Goal: Communication & Community: Share content

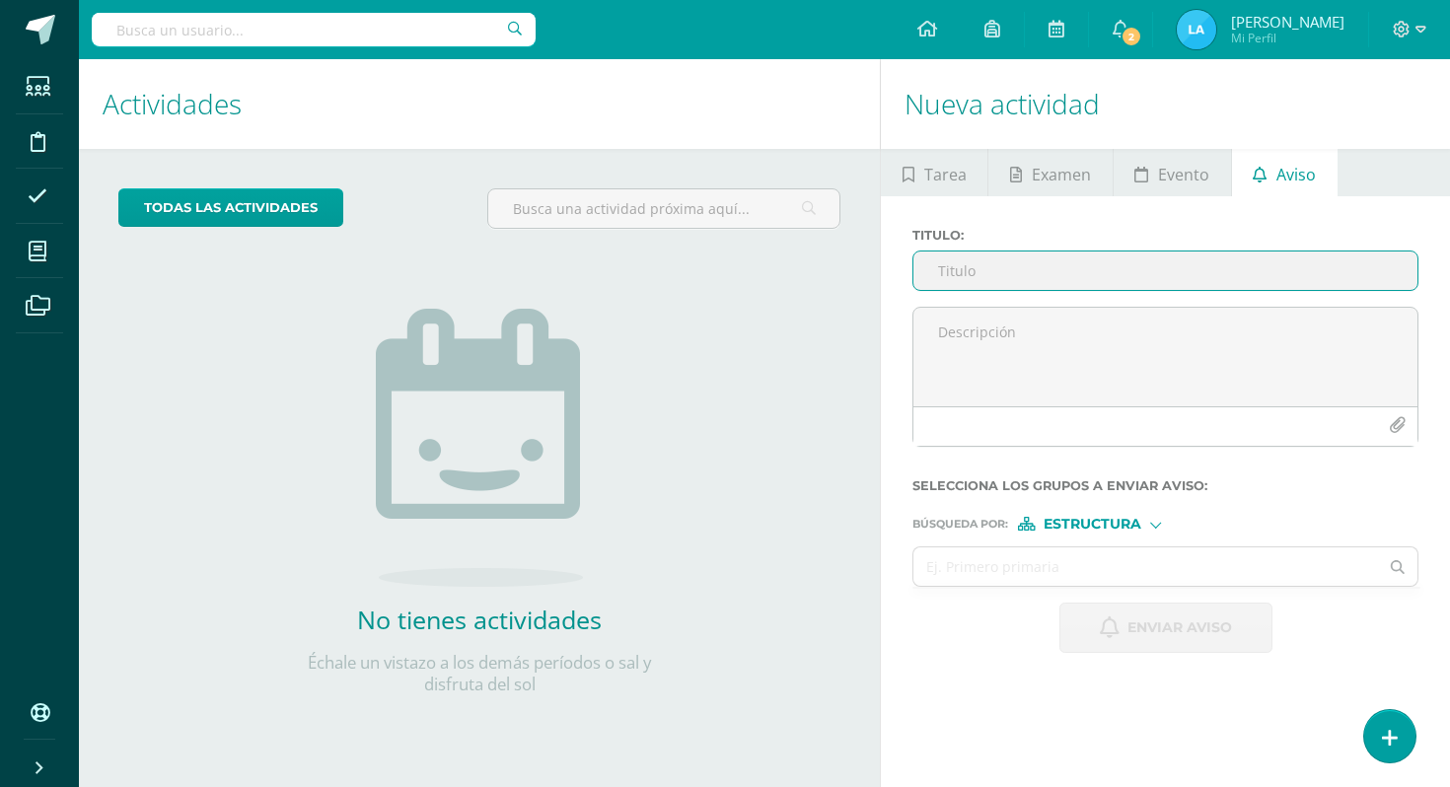
click at [1130, 284] on input "Titulo :" at bounding box center [1165, 271] width 504 height 38
type input "P"
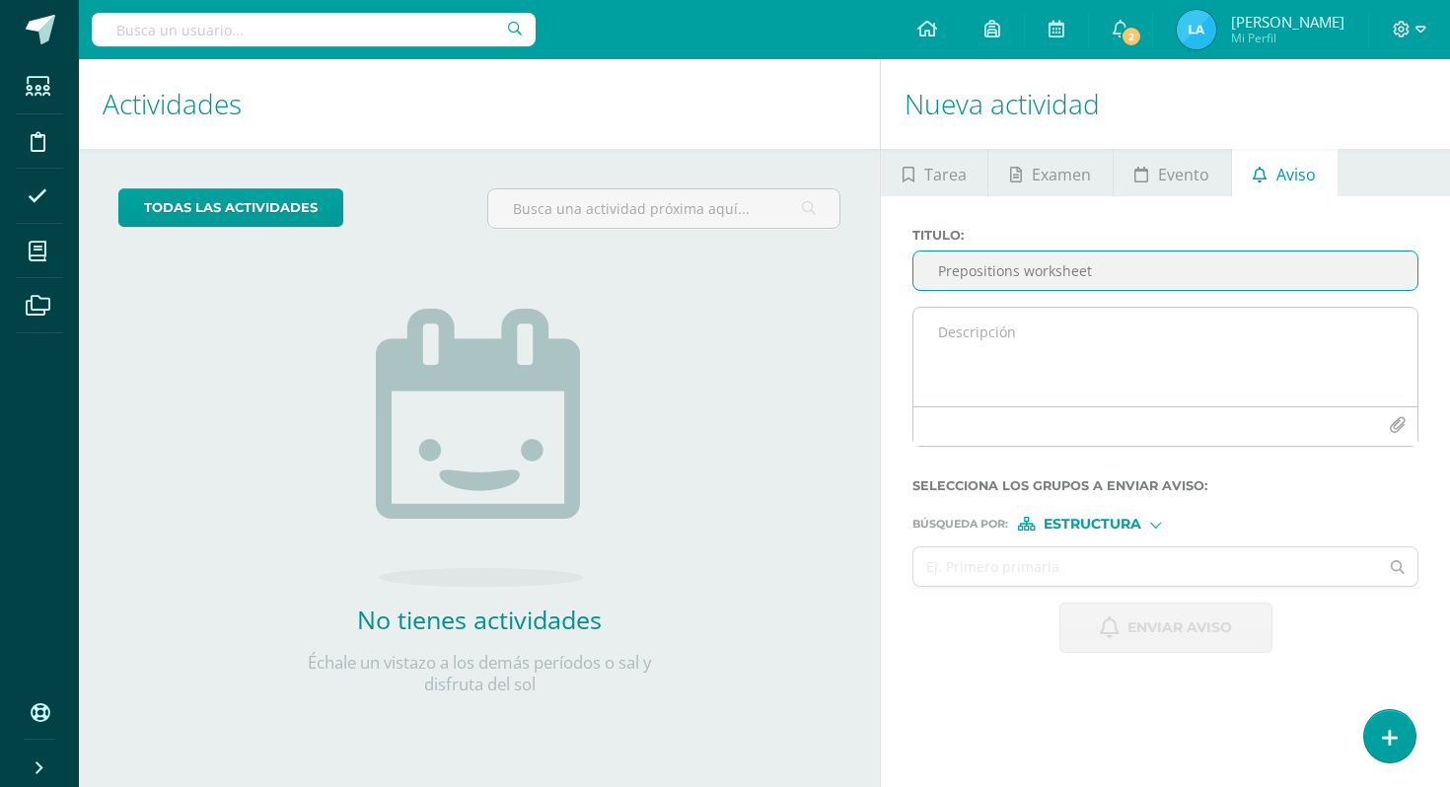
type input "Prepositions worksheet"
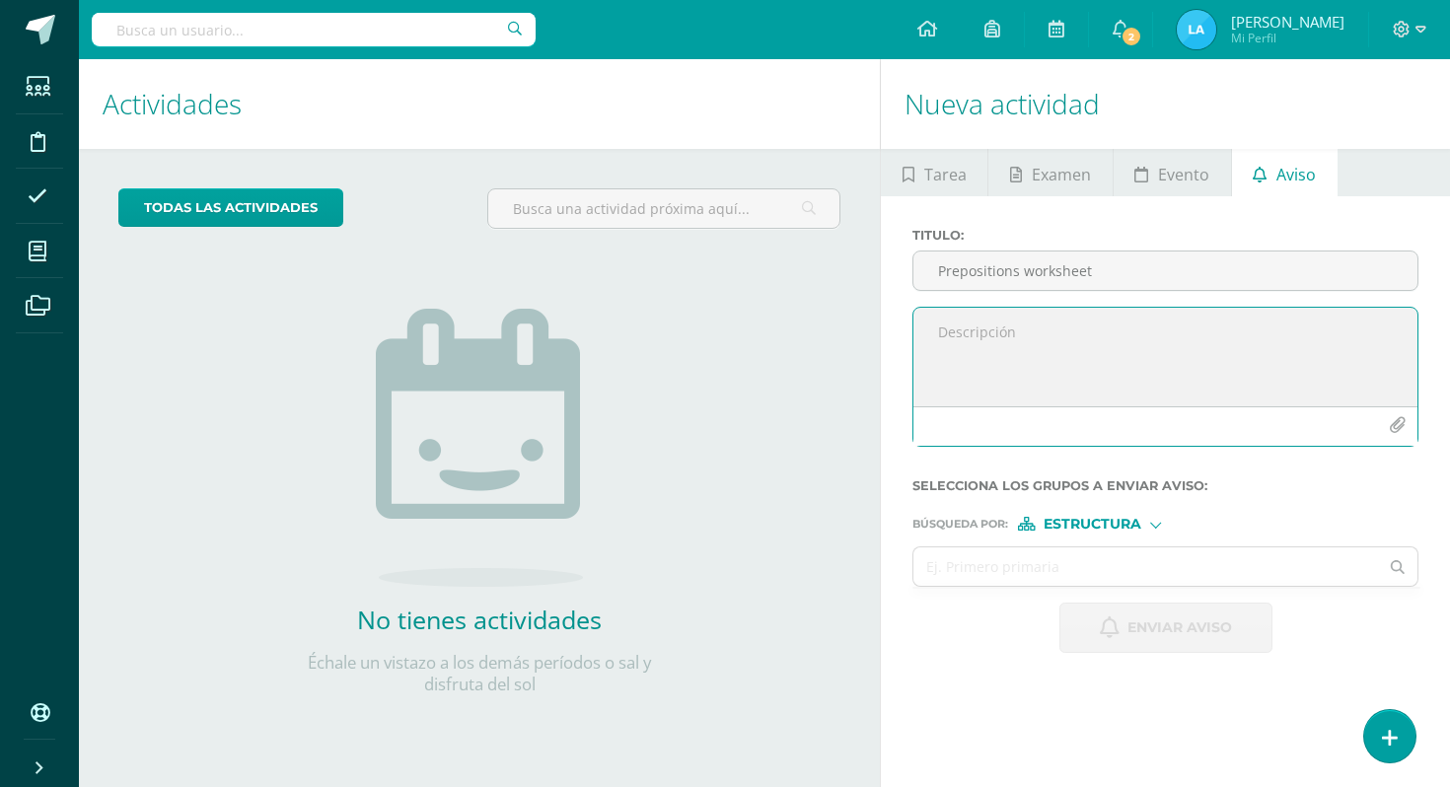
click at [1134, 335] on textarea at bounding box center [1165, 357] width 504 height 99
click at [1022, 382] on textarea "Hello [PERSON_NAME], I hope you're doing well. Please finish the prepositions w…" at bounding box center [1165, 357] width 504 height 99
drag, startPoint x: 1018, startPoint y: 368, endPoint x: 983, endPoint y: 371, distance: 35.6
click at [983, 371] on textarea "Hello [PERSON_NAME], I hope you're doing well. Please finish the prepositions w…" at bounding box center [1165, 357] width 504 height 99
click at [1254, 367] on textarea "Hello [PERSON_NAME], I hope you're doing well. Please complete the prepositions…" at bounding box center [1165, 357] width 504 height 99
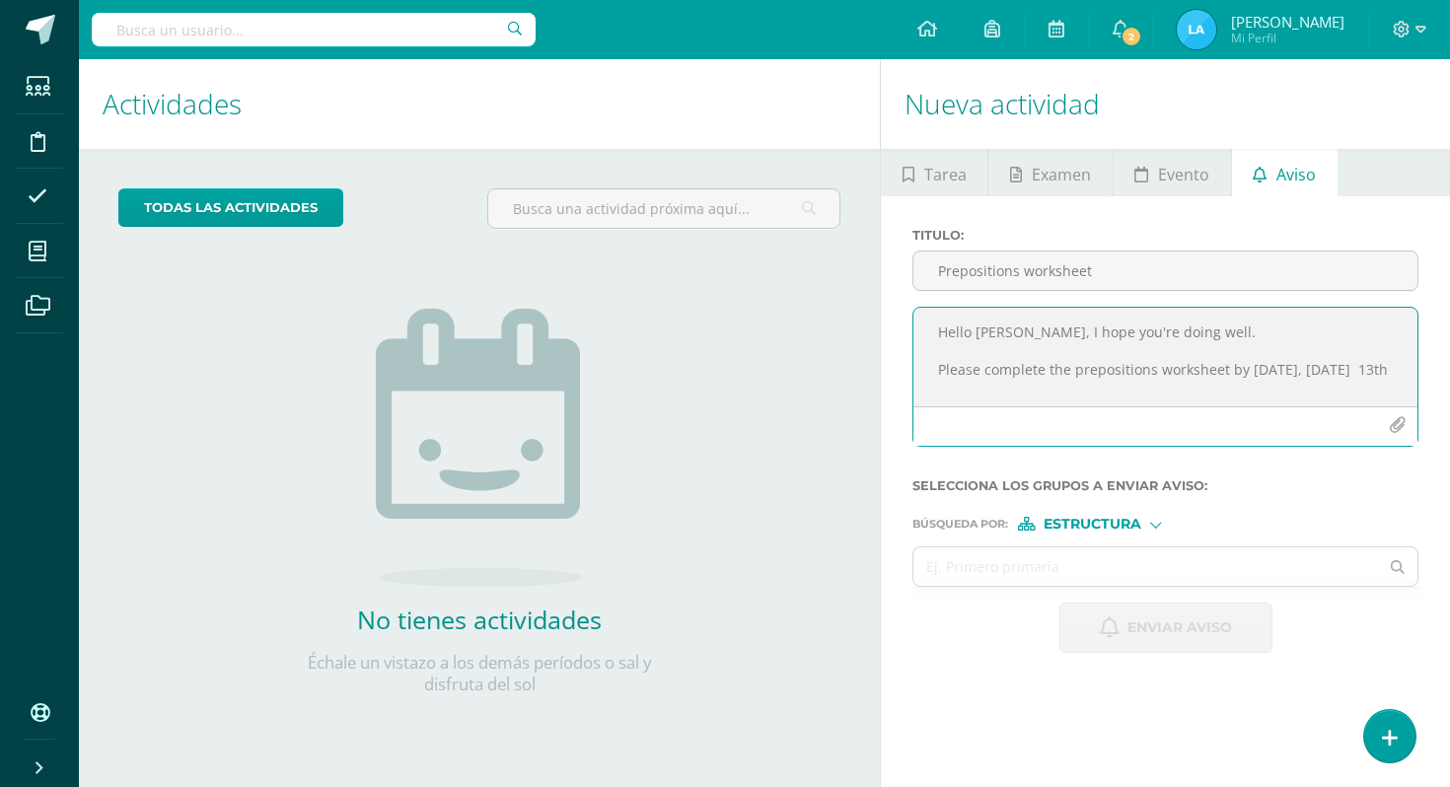
click at [1388, 369] on textarea "Hello [PERSON_NAME], I hope you're doing well. Please complete the prepositions…" at bounding box center [1165, 357] width 504 height 99
click at [1400, 371] on textarea "Hello [PERSON_NAME], I hope you're doing well. Please complete the prepositions…" at bounding box center [1165, 357] width 504 height 99
click at [1227, 376] on textarea "Hello [PERSON_NAME], I hope you're doing well. Please complete the prepositions…" at bounding box center [1165, 357] width 504 height 99
type textarea "Hello [PERSON_NAME], I hope you're doing well. Please complete the prepositions…"
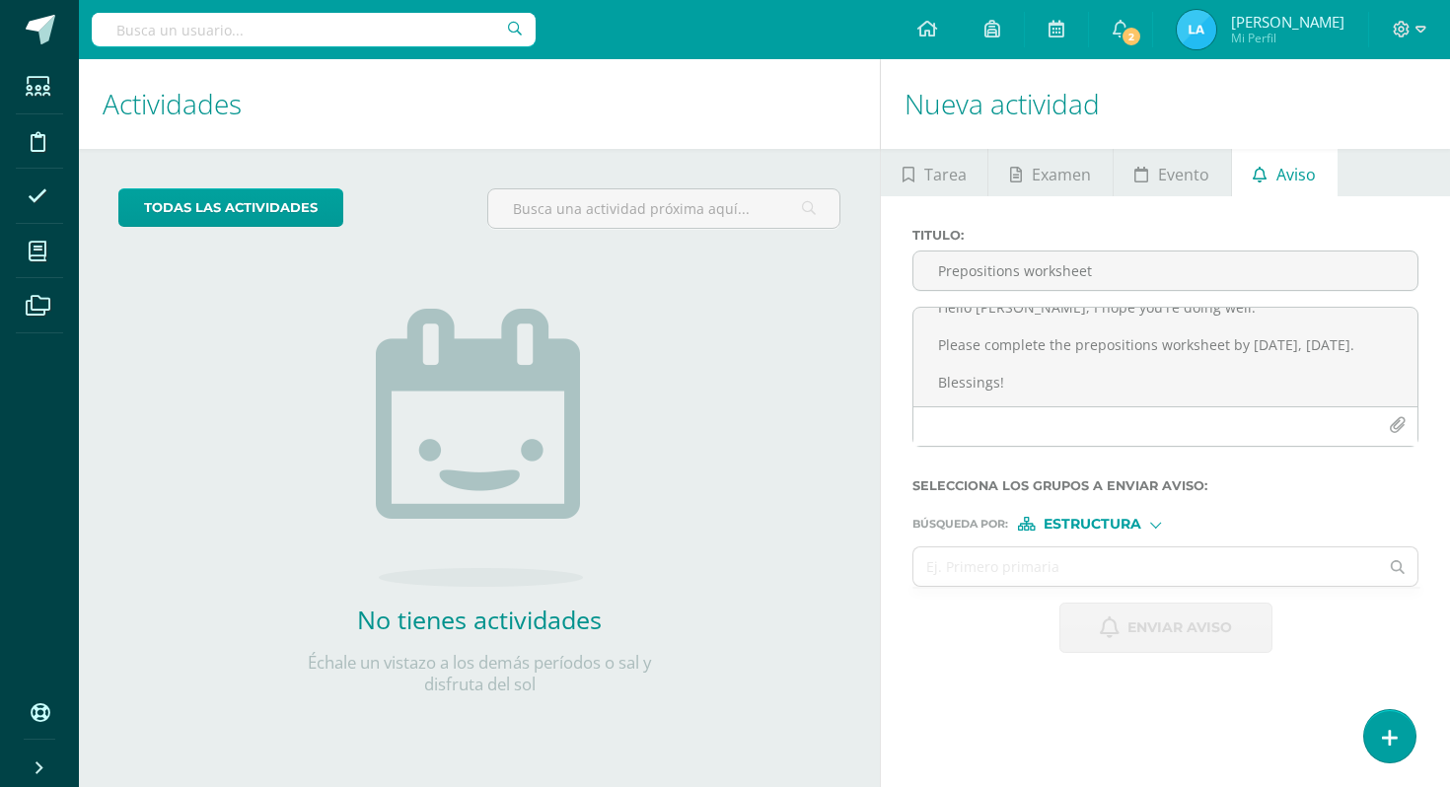
click at [1114, 514] on div "Búsqueda por : Estructura Estructura Persona" at bounding box center [1165, 516] width 506 height 30
click at [1114, 517] on div "Búsqueda por : Estructura Estructura Persona" at bounding box center [1165, 516] width 506 height 30
click at [1113, 526] on span "Estructura" at bounding box center [1093, 524] width 98 height 11
click at [1105, 574] on span "Persona" at bounding box center [1099, 576] width 71 height 11
click at [1105, 574] on input "text" at bounding box center [1145, 566] width 465 height 38
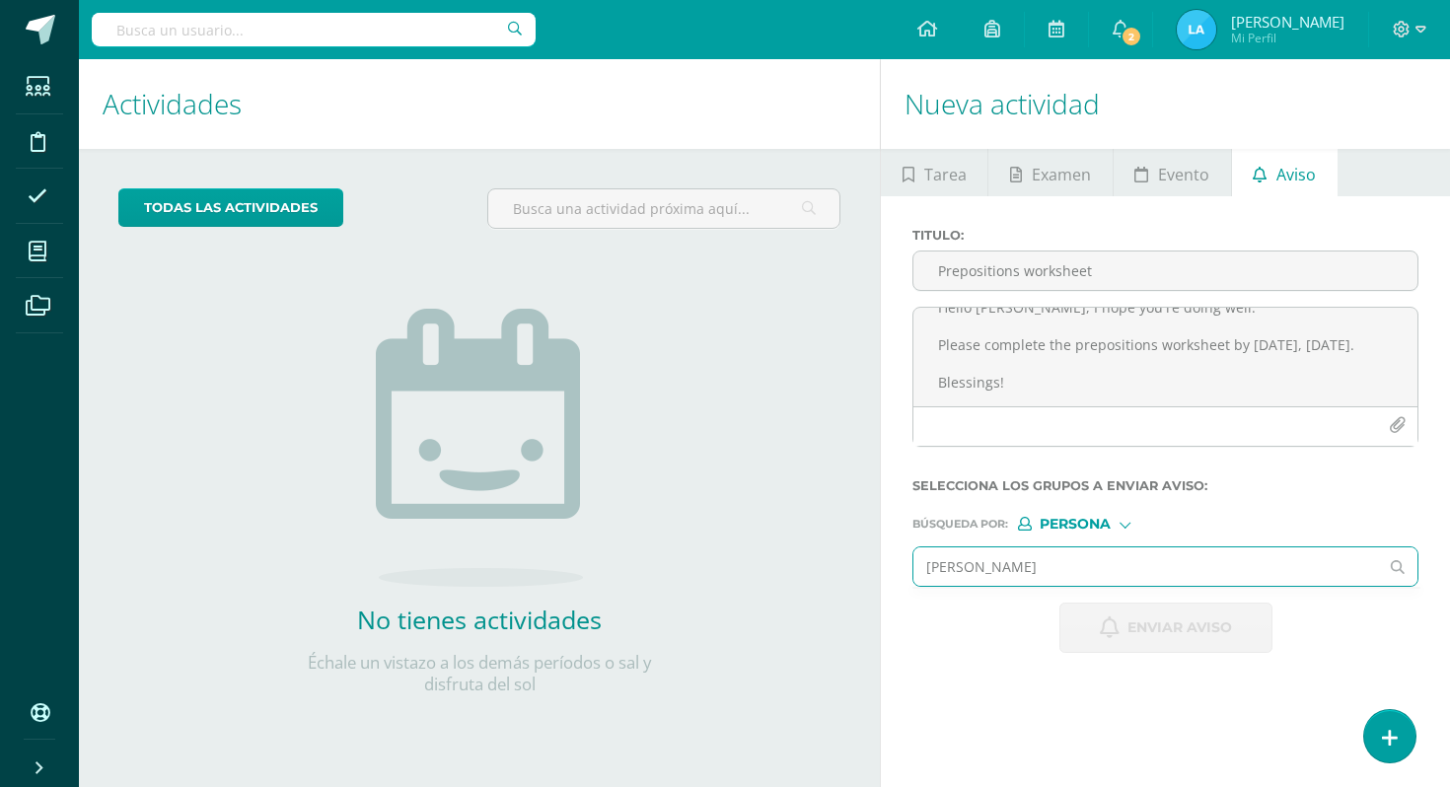
type input "[PERSON_NAME]"
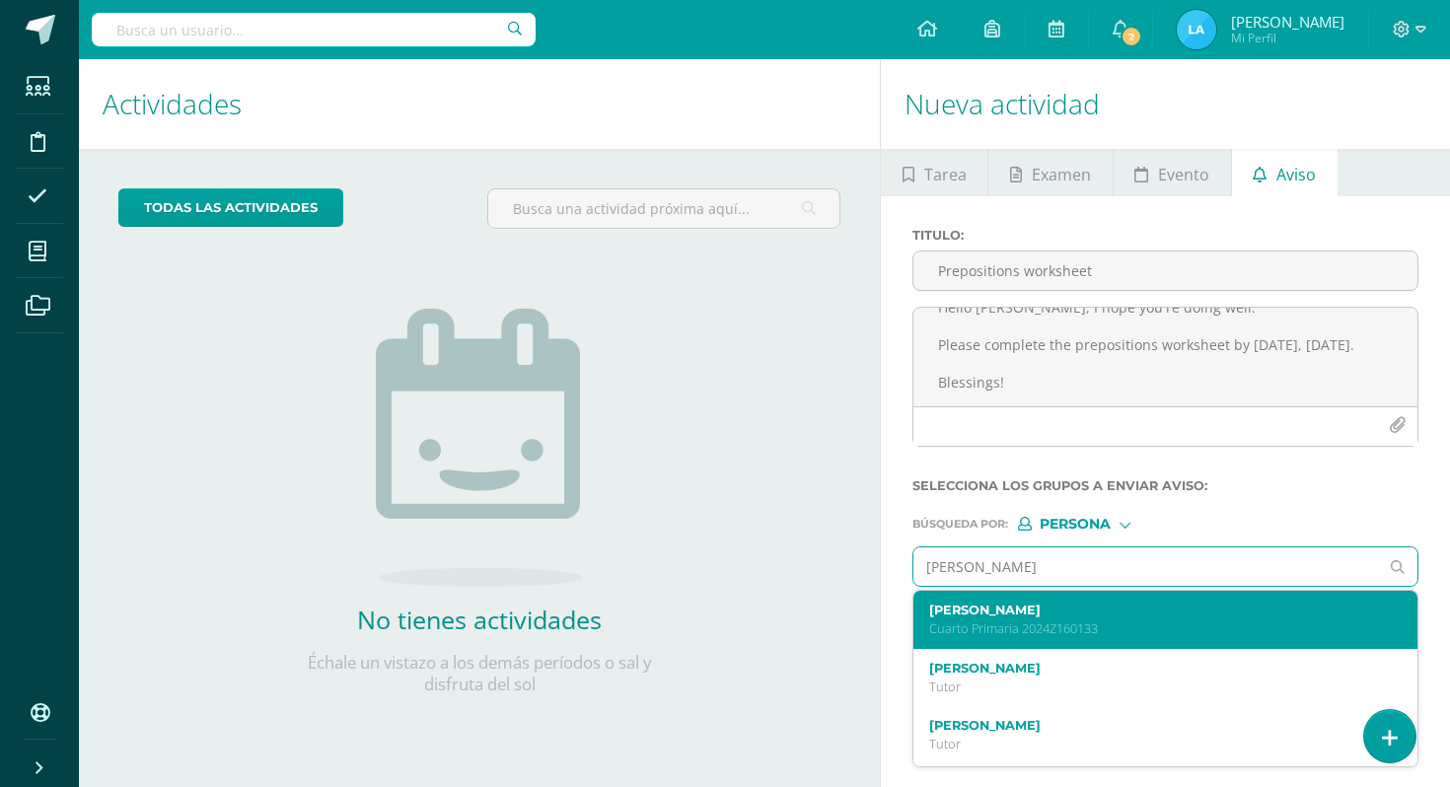
click at [1119, 612] on label "[PERSON_NAME]" at bounding box center [1155, 610] width 453 height 15
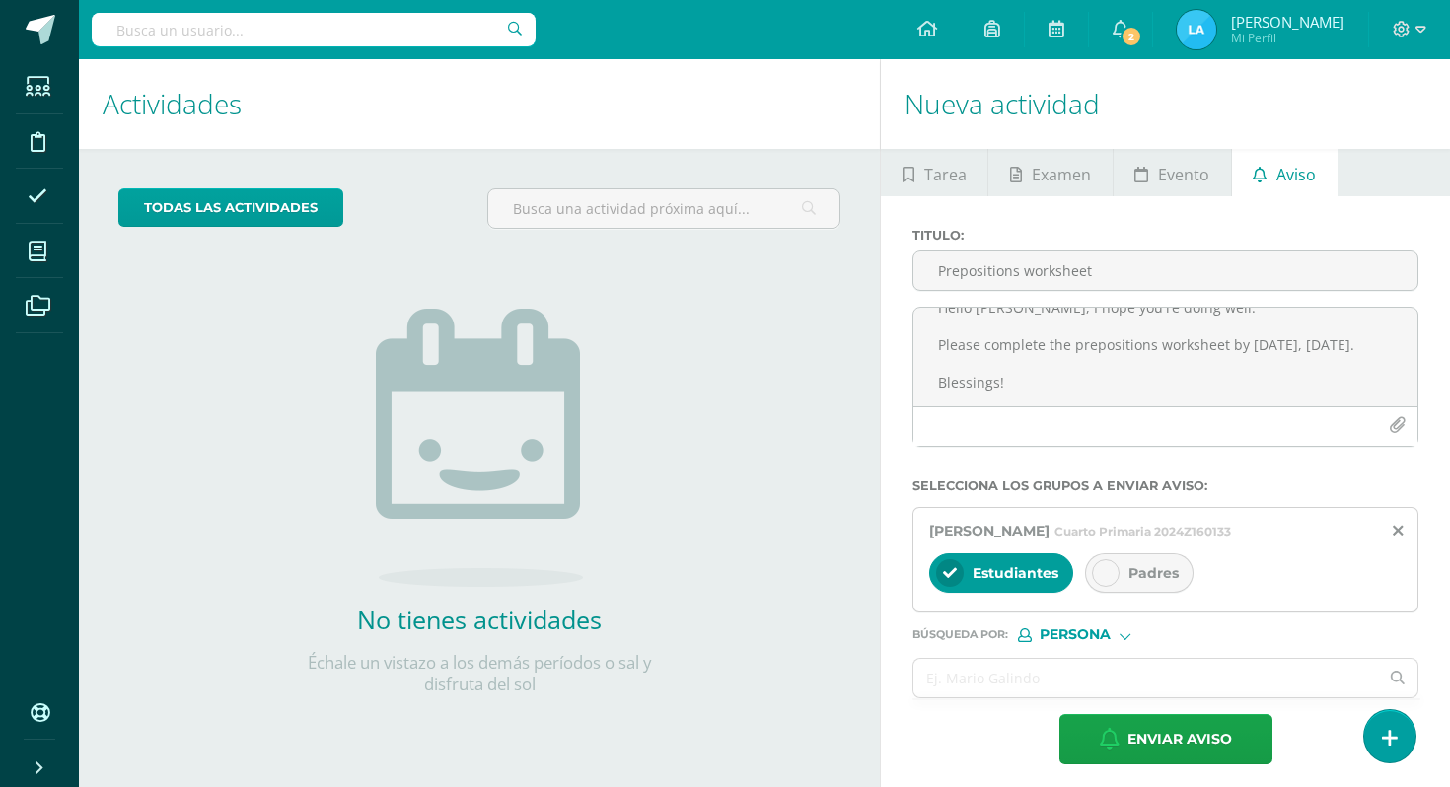
click at [1135, 588] on div "Padres" at bounding box center [1139, 572] width 109 height 39
click at [1045, 700] on ul at bounding box center [1166, 699] width 508 height 2
click at [1038, 680] on input "text" at bounding box center [1145, 678] width 465 height 38
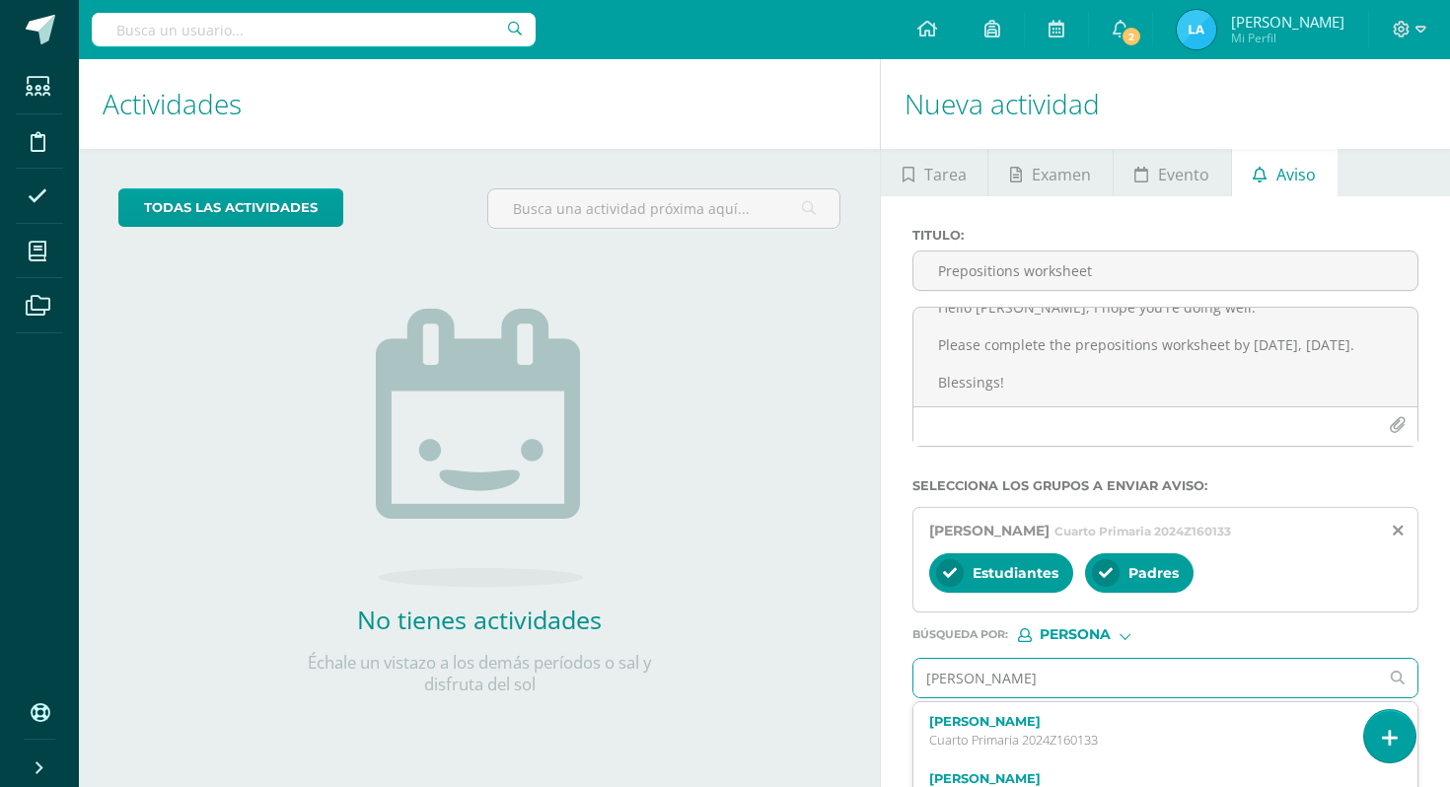
type input "[PERSON_NAME]"
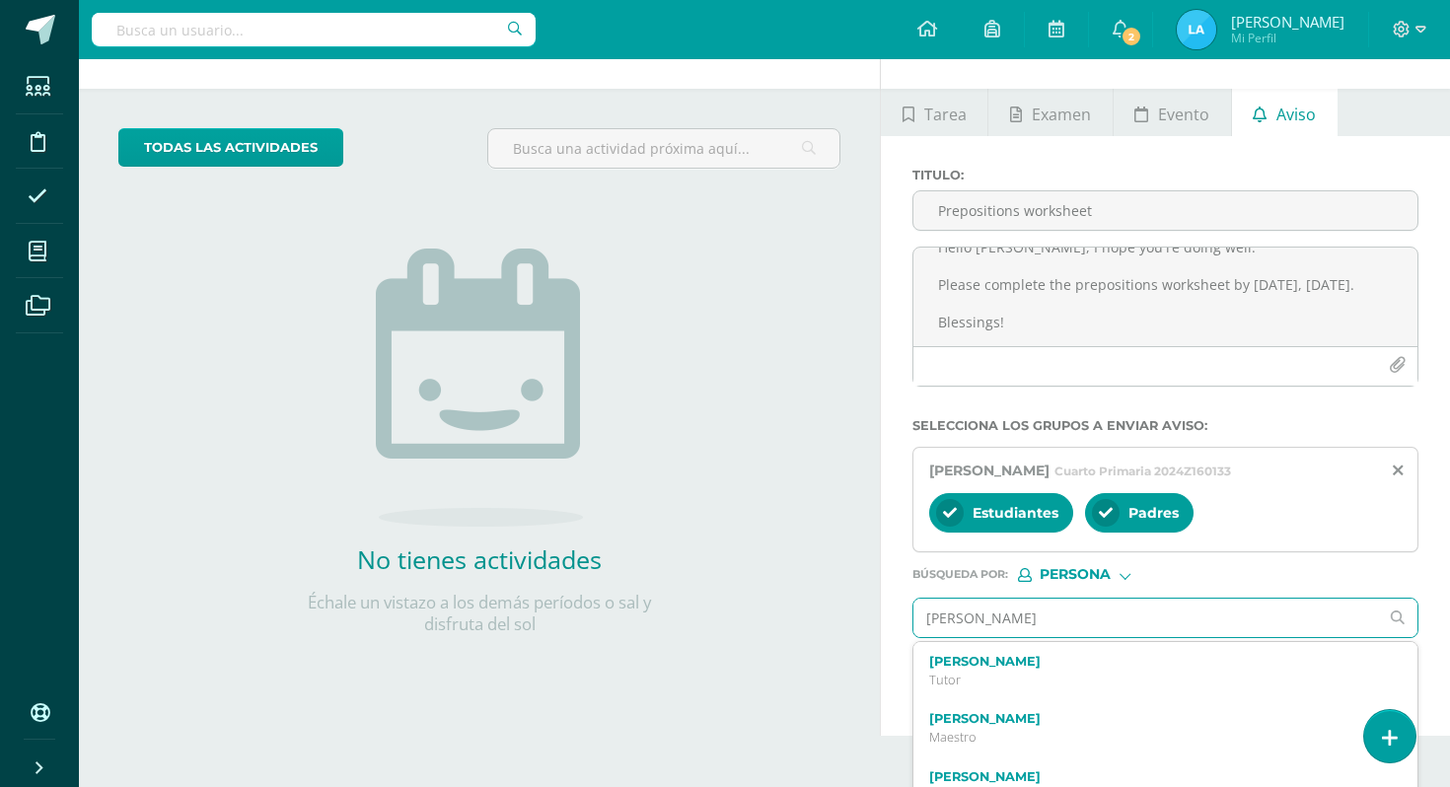
scroll to position [65, 0]
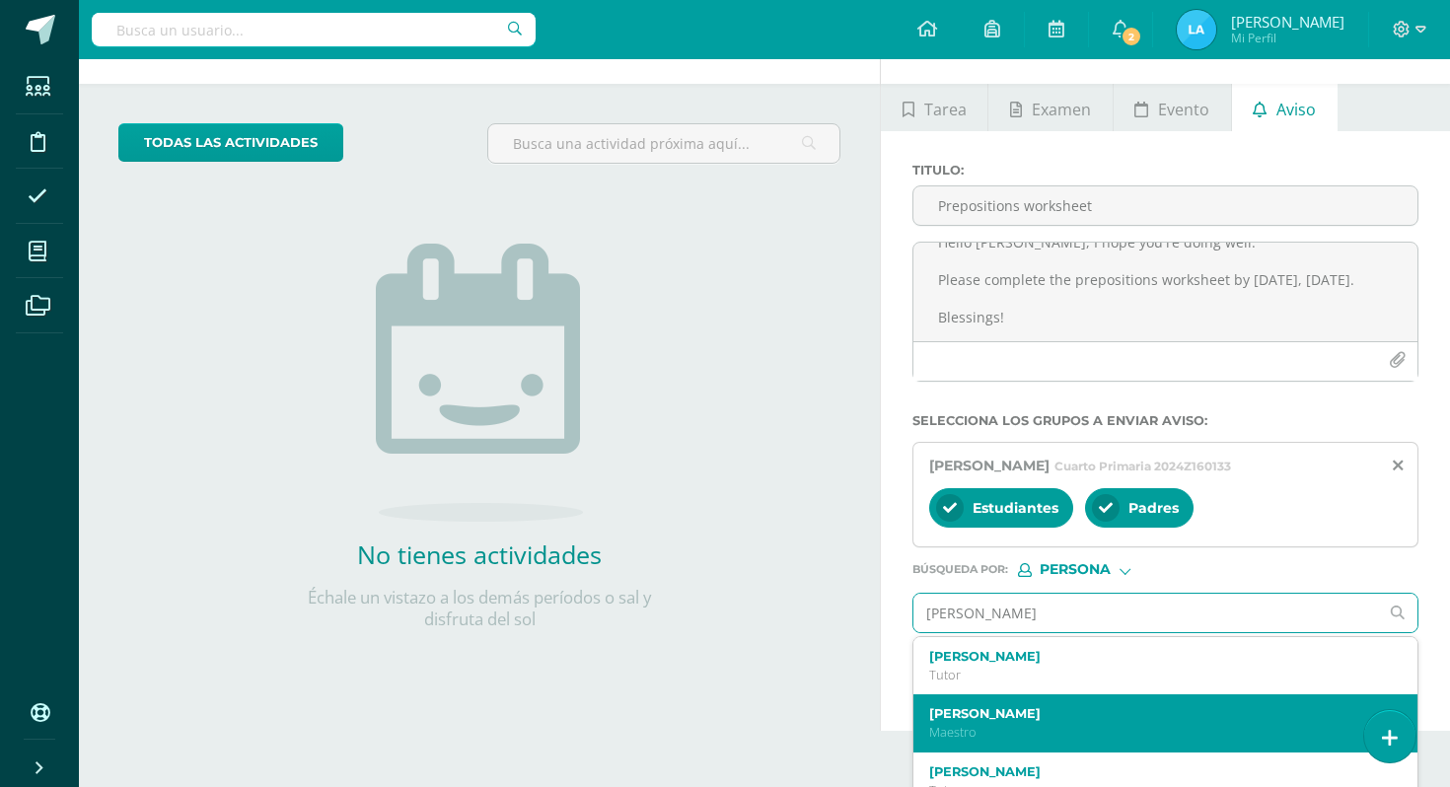
click at [1003, 718] on label "[PERSON_NAME]" at bounding box center [1155, 713] width 453 height 15
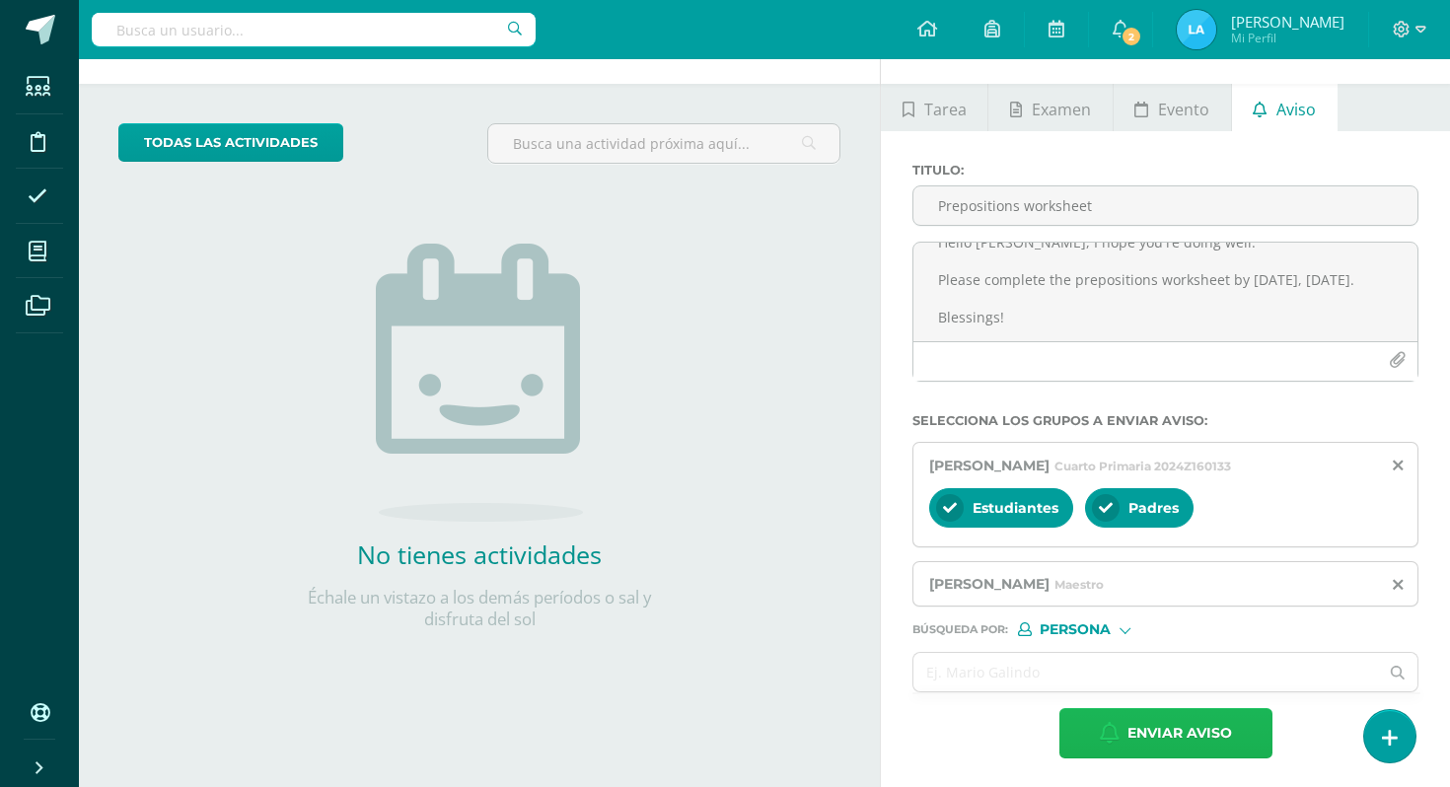
click at [1155, 734] on span "Enviar aviso" at bounding box center [1180, 733] width 105 height 48
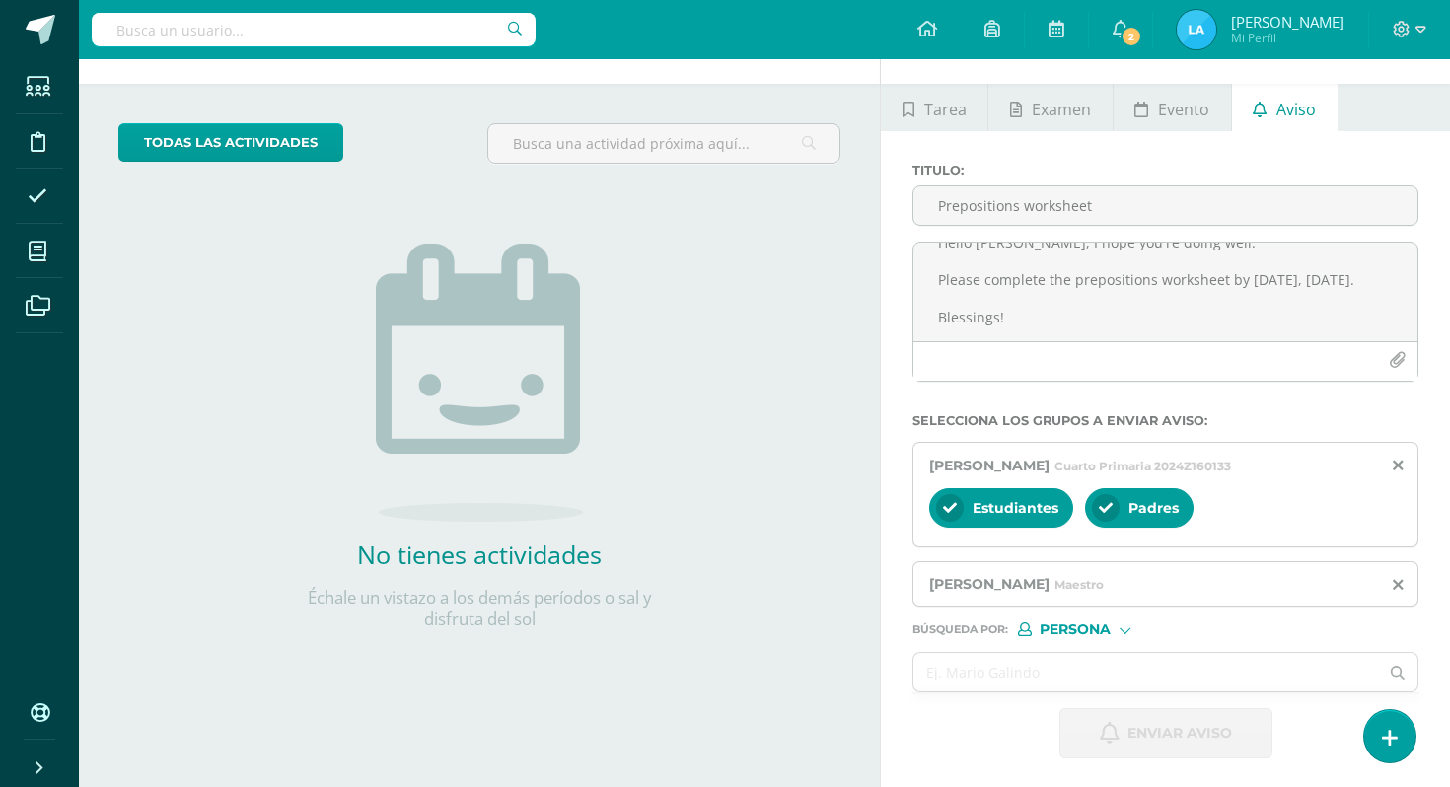
scroll to position [0, 0]
